Goal: Information Seeking & Learning: Learn about a topic

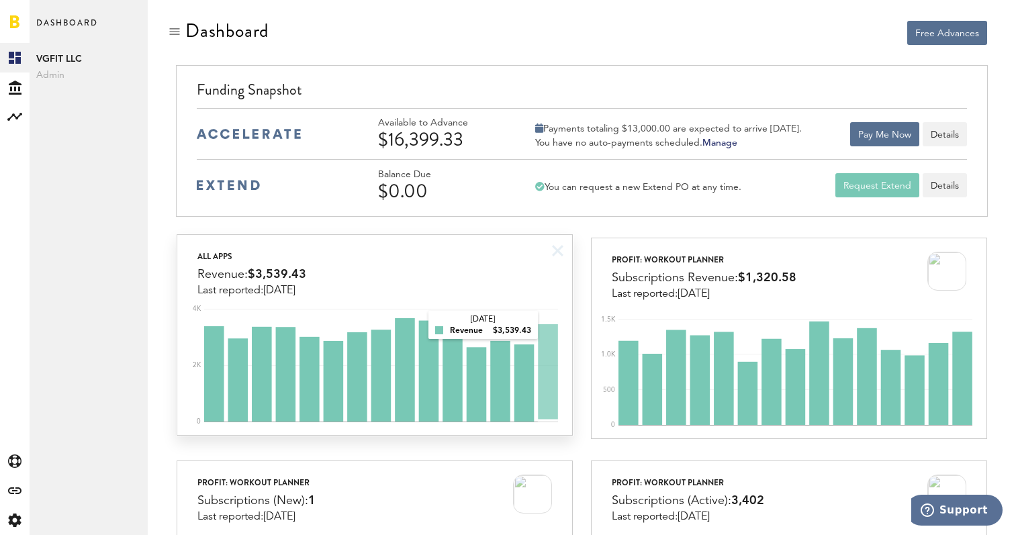
click at [488, 266] on div "All apps Revenue: $3,539.43 Last reported: [DATE]" at bounding box center [374, 266] width 395 height 62
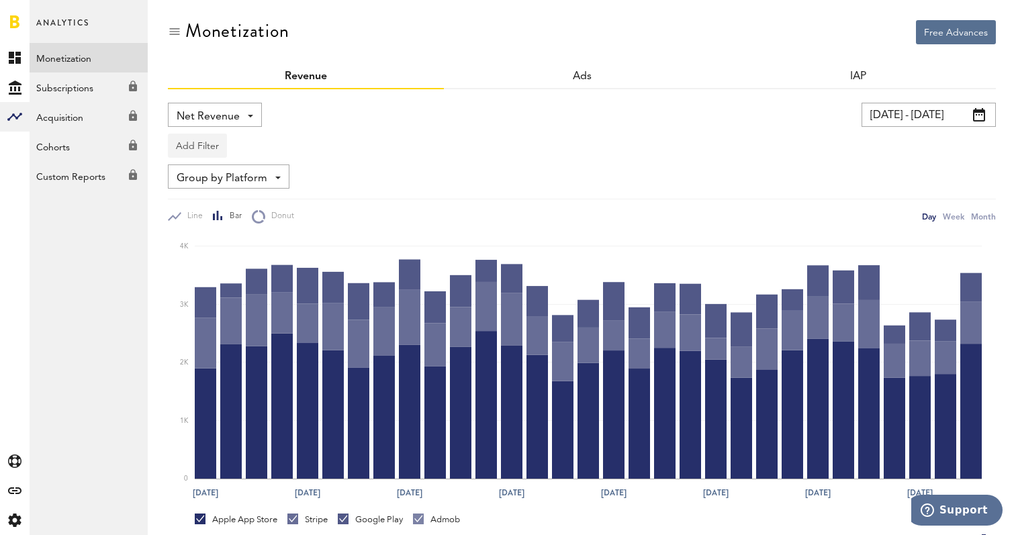
click at [206, 140] on button "Add Filter" at bounding box center [197, 146] width 59 height 24
click at [206, 206] on li "Apps" at bounding box center [217, 205] width 85 height 24
click at [309, 152] on button "Add Filter" at bounding box center [312, 146] width 59 height 24
click at [323, 201] on li "Apps" at bounding box center [333, 205] width 85 height 24
click at [227, 180] on span "Group by Platform" at bounding box center [222, 178] width 91 height 23
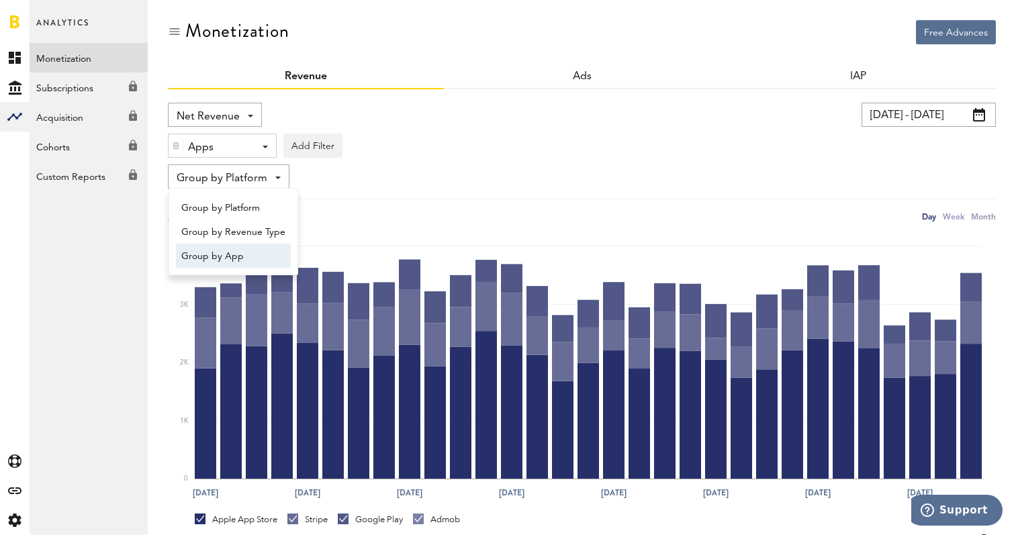
click at [236, 252] on span "Group by App" at bounding box center [233, 256] width 104 height 23
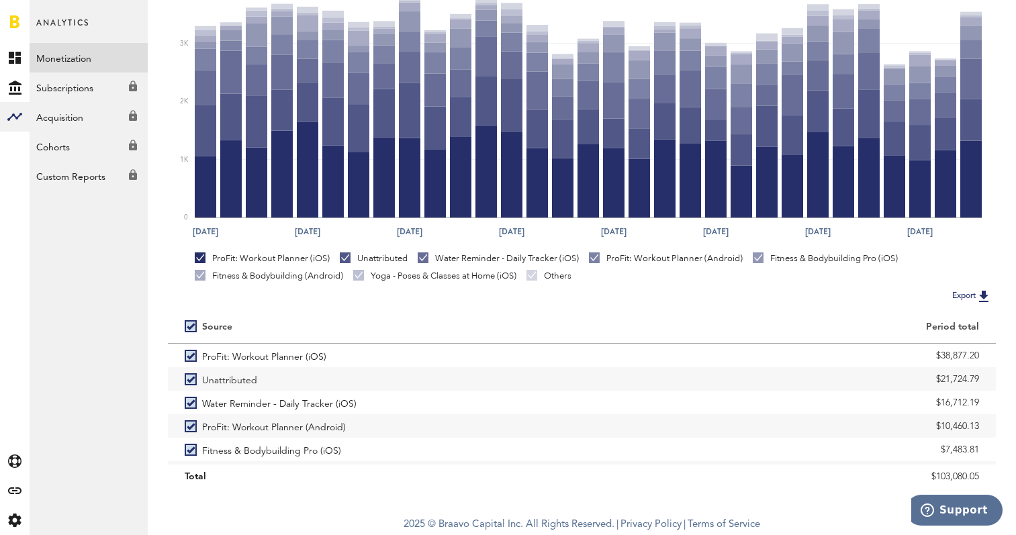
click at [189, 326] on label at bounding box center [193, 326] width 17 height 0
checkbox input "false"
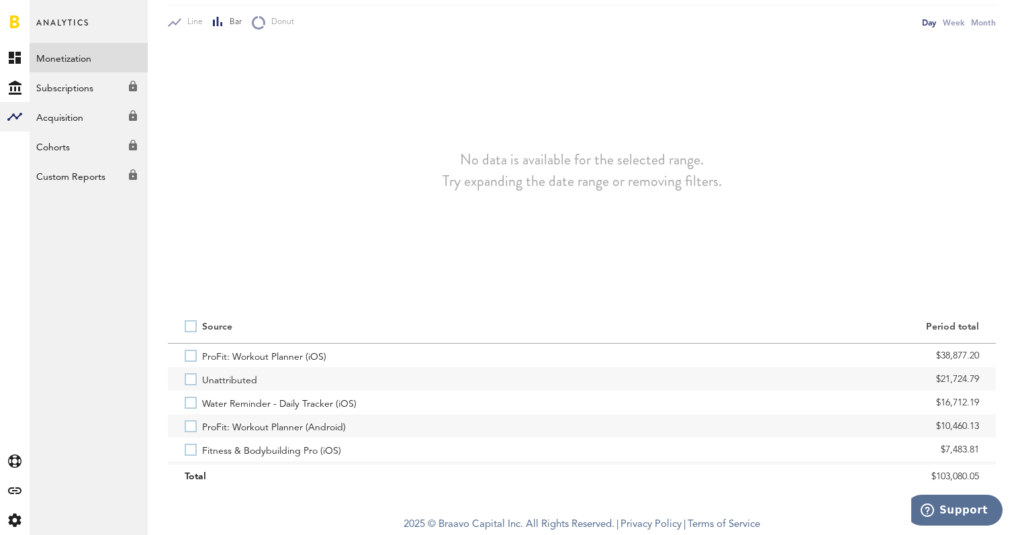
scroll to position [194, 0]
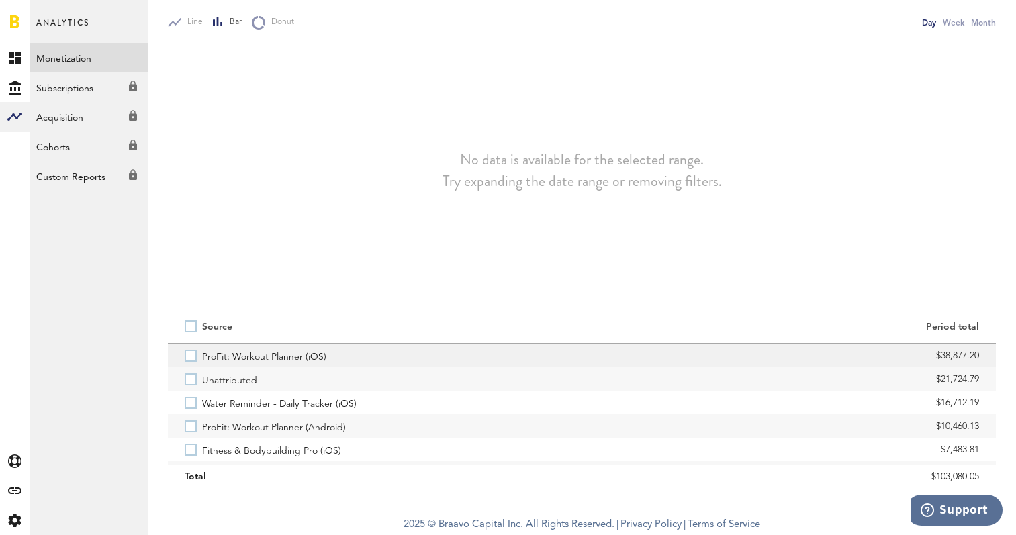
click at [191, 352] on label "ProFit: Workout Planner (iOS)" at bounding box center [375, 356] width 381 height 24
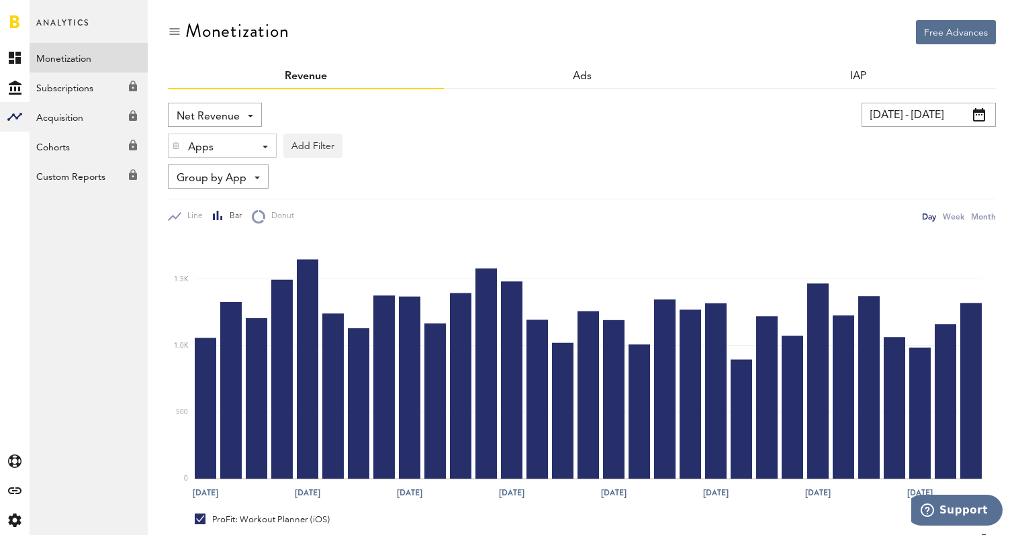
scroll to position [0, 0]
click at [14, 28] on div at bounding box center [15, 21] width 30 height 43
click at [14, 27] on link at bounding box center [14, 21] width 9 height 13
